Goal: Book appointment/travel/reservation

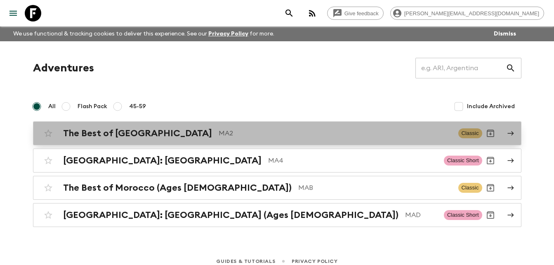
drag, startPoint x: 0, startPoint y: 0, endPoint x: 137, endPoint y: 134, distance: 191.5
click at [137, 134] on h2 "The Best of [GEOGRAPHIC_DATA]" at bounding box center [137, 133] width 149 height 11
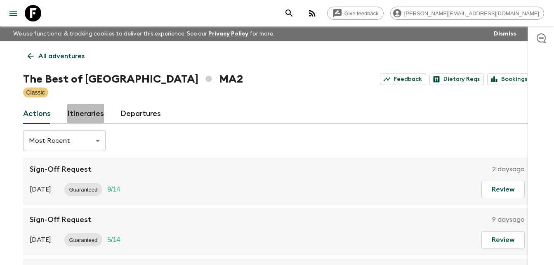
click at [89, 115] on link "Itineraries" at bounding box center [85, 114] width 37 height 20
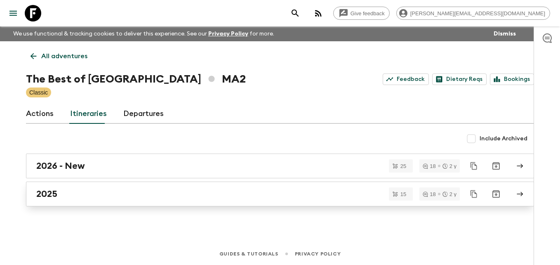
click at [59, 192] on div "2025" at bounding box center [272, 193] width 472 height 11
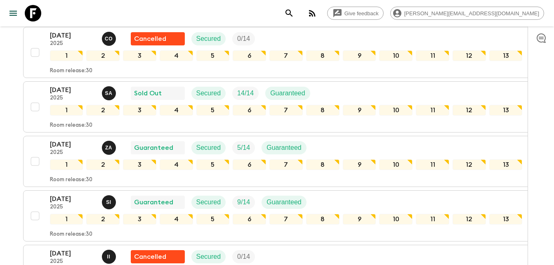
scroll to position [313, 0]
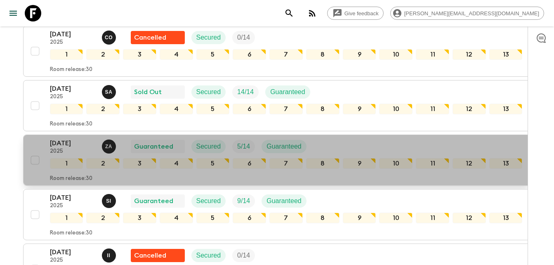
click at [65, 144] on p "[DATE]" at bounding box center [72, 143] width 45 height 10
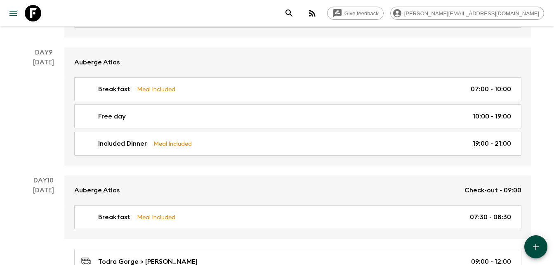
scroll to position [1875, 0]
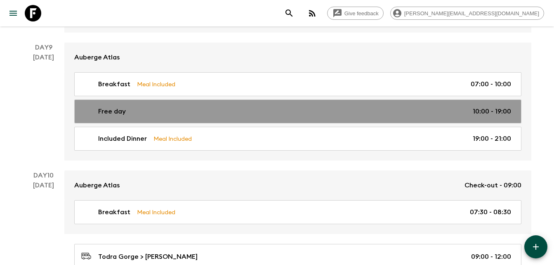
click at [142, 113] on div "Free day 10:00 - 19:00" at bounding box center [295, 111] width 429 height 10
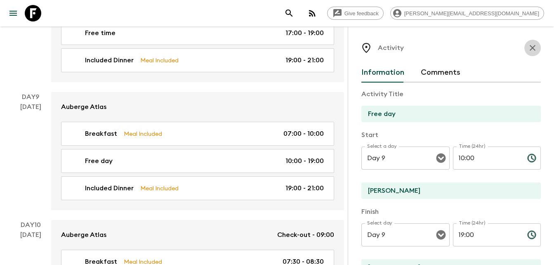
click at [528, 47] on icon "button" at bounding box center [532, 48] width 10 height 10
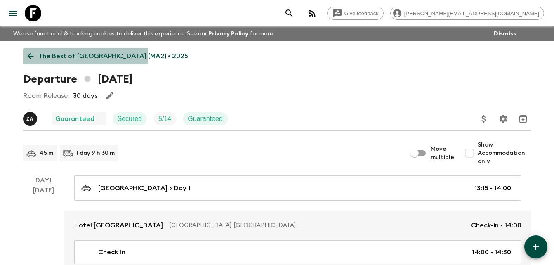
click at [30, 53] on icon at bounding box center [30, 56] width 9 height 9
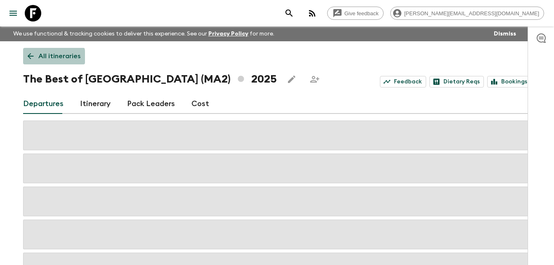
click at [29, 57] on icon at bounding box center [30, 56] width 6 height 6
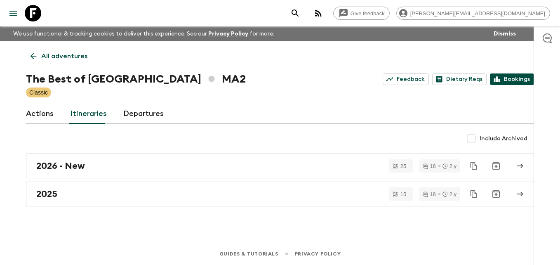
click at [517, 80] on link "Bookings" at bounding box center [512, 79] width 44 height 12
click at [33, 58] on icon at bounding box center [34, 56] width 6 height 6
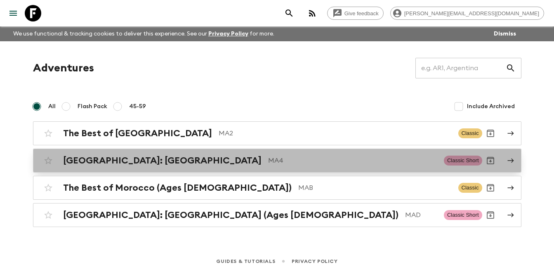
click at [125, 161] on h2 "[GEOGRAPHIC_DATA]: [GEOGRAPHIC_DATA]" at bounding box center [162, 160] width 198 height 11
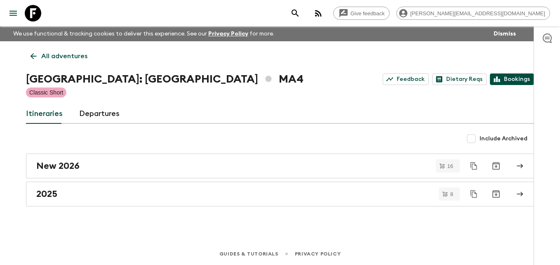
click at [522, 80] on link "Bookings" at bounding box center [512, 79] width 44 height 12
